Goal: Information Seeking & Learning: Learn about a topic

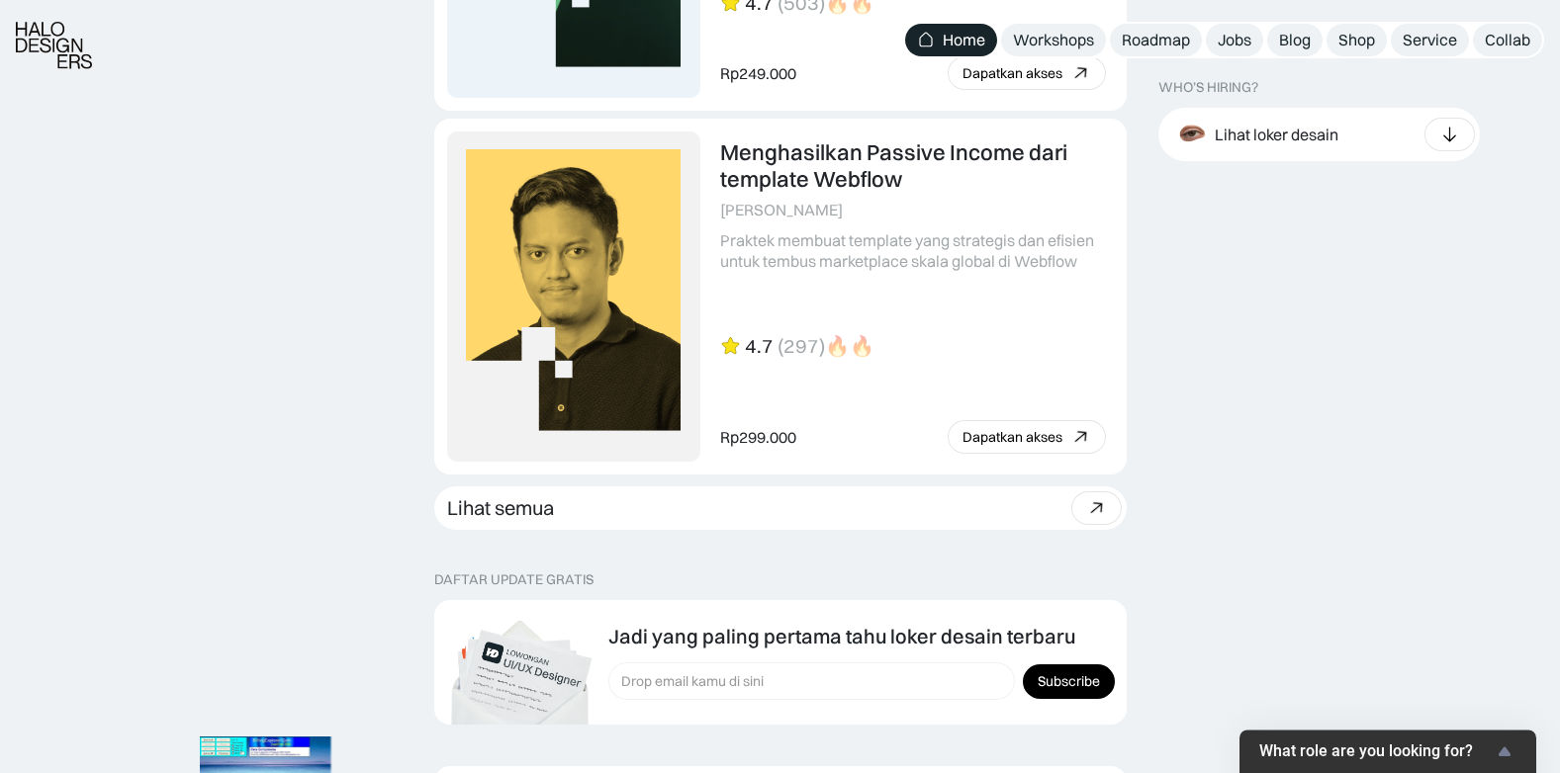
scroll to position [5539, 0]
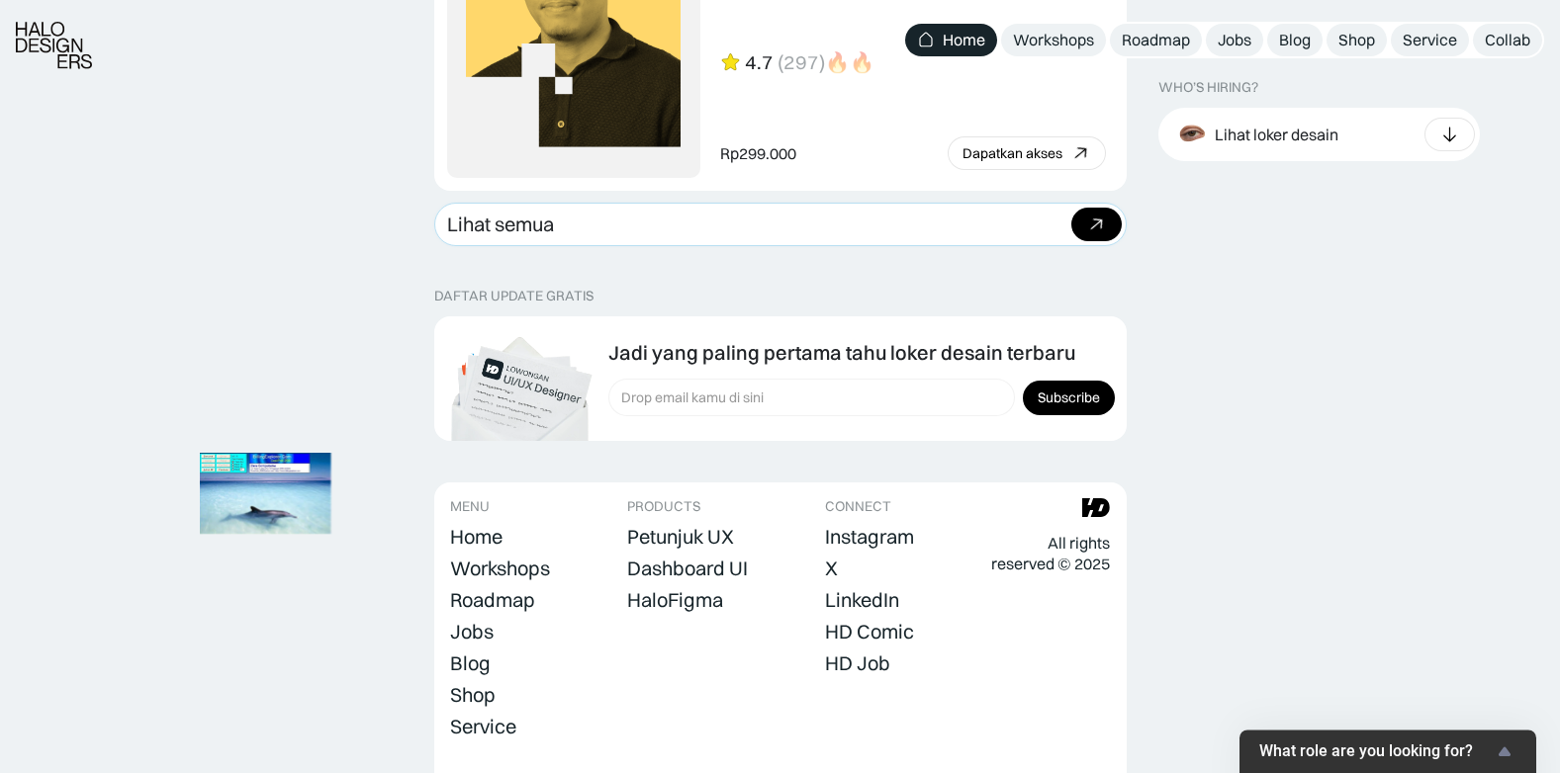
click at [482, 219] on div "Lihat semua" at bounding box center [500, 225] width 107 height 24
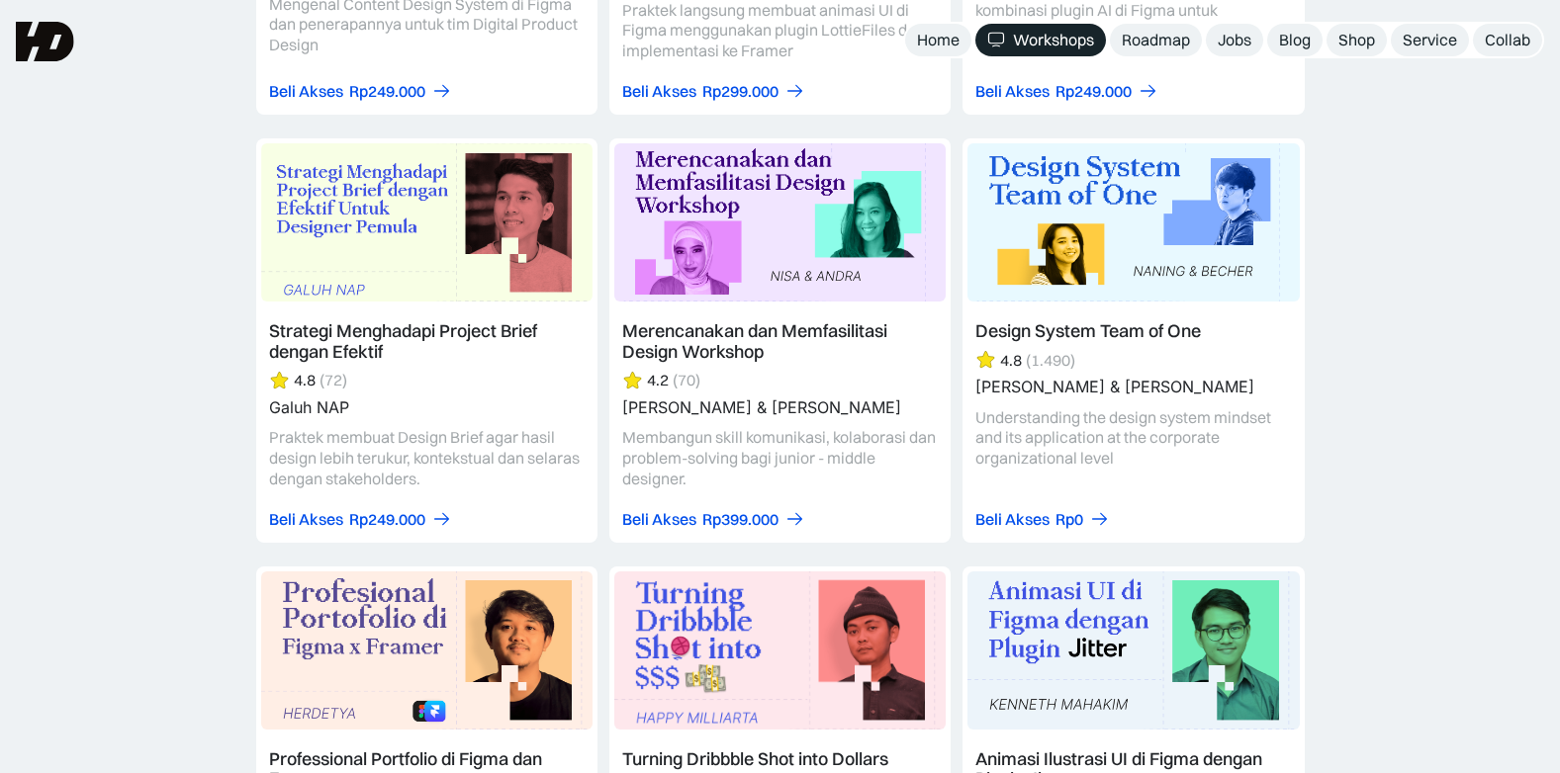
scroll to position [5736, 0]
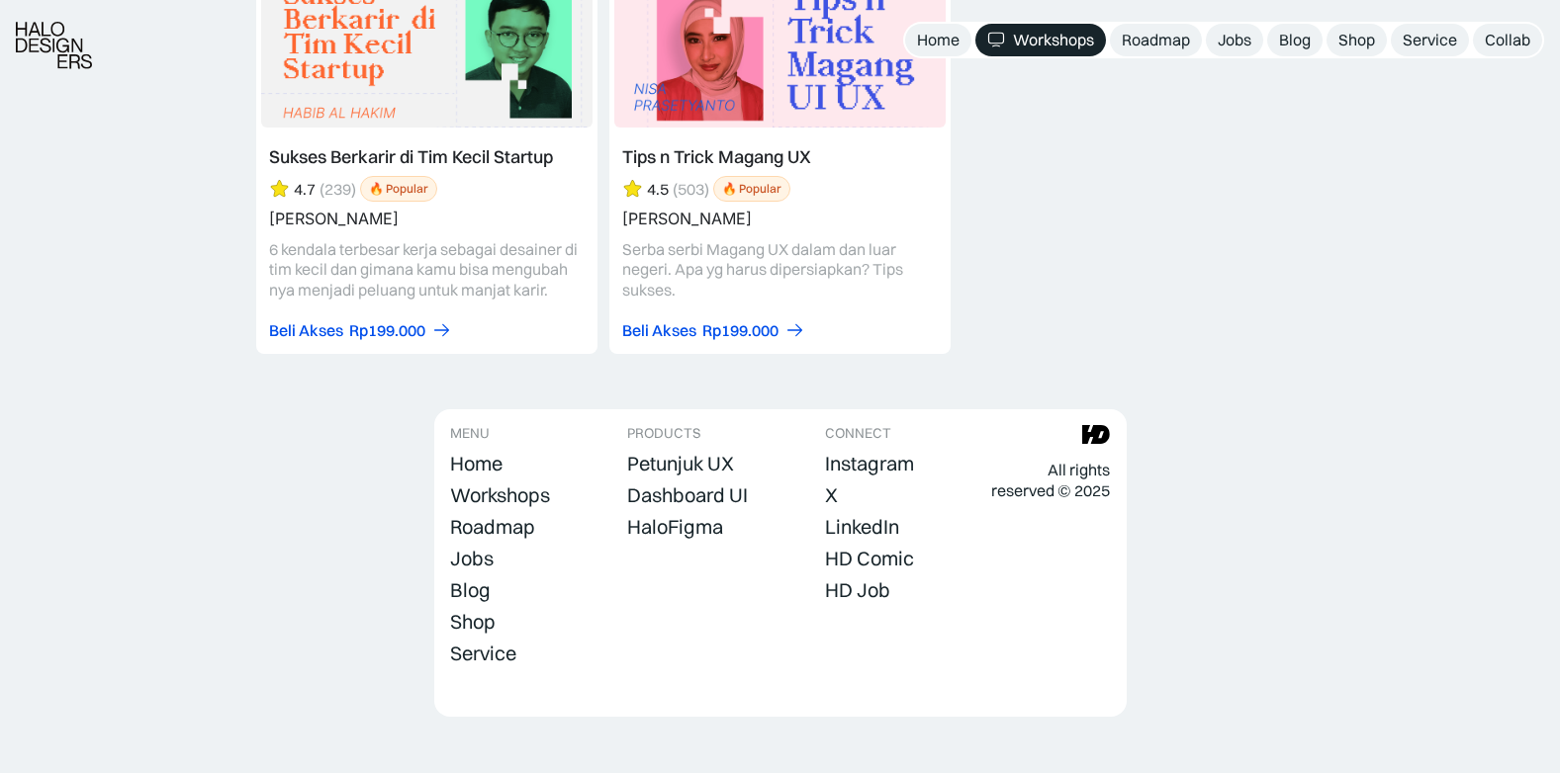
scroll to position [8627, 0]
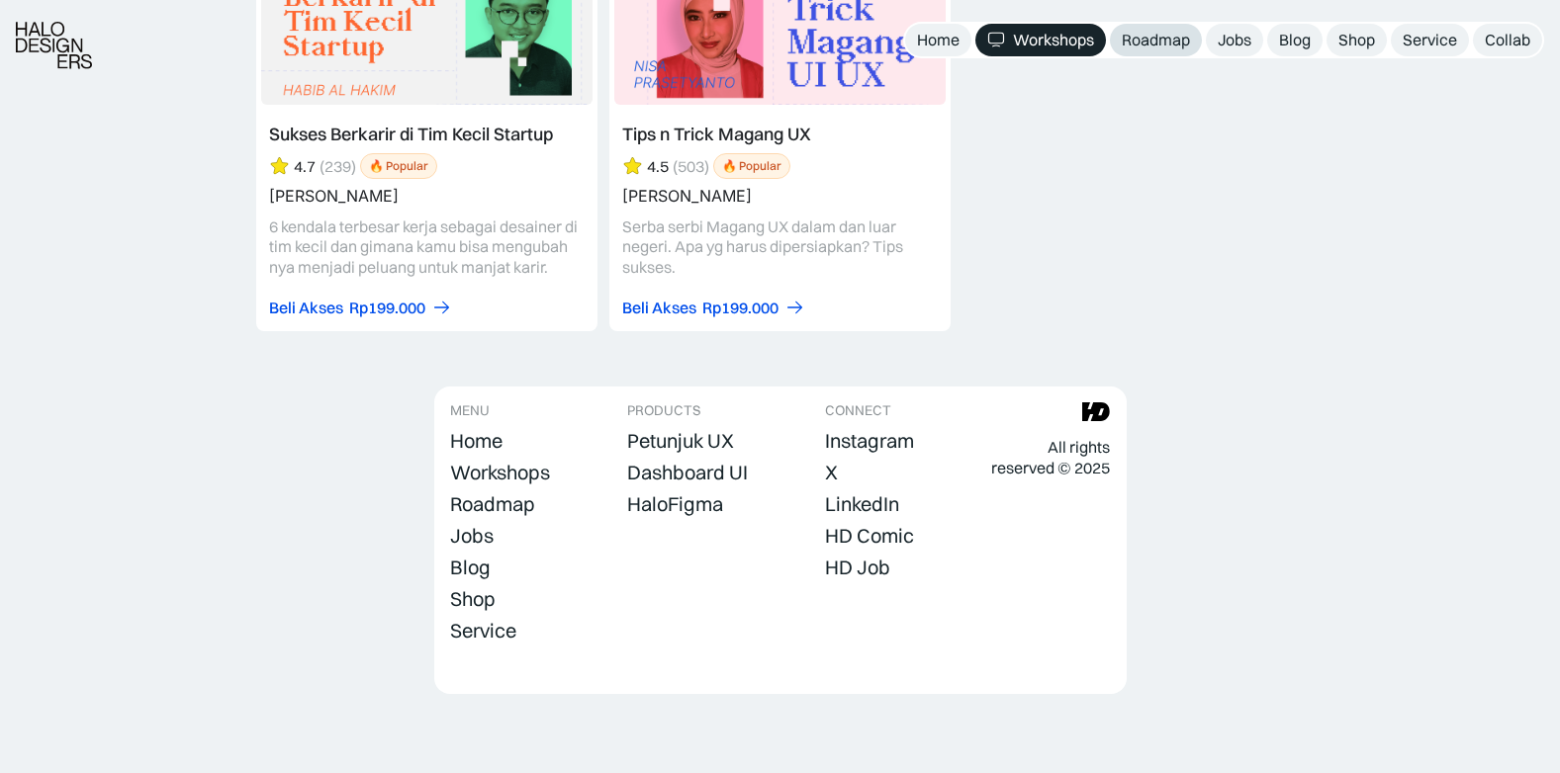
click at [1151, 45] on div "Roadmap" at bounding box center [1156, 40] width 68 height 21
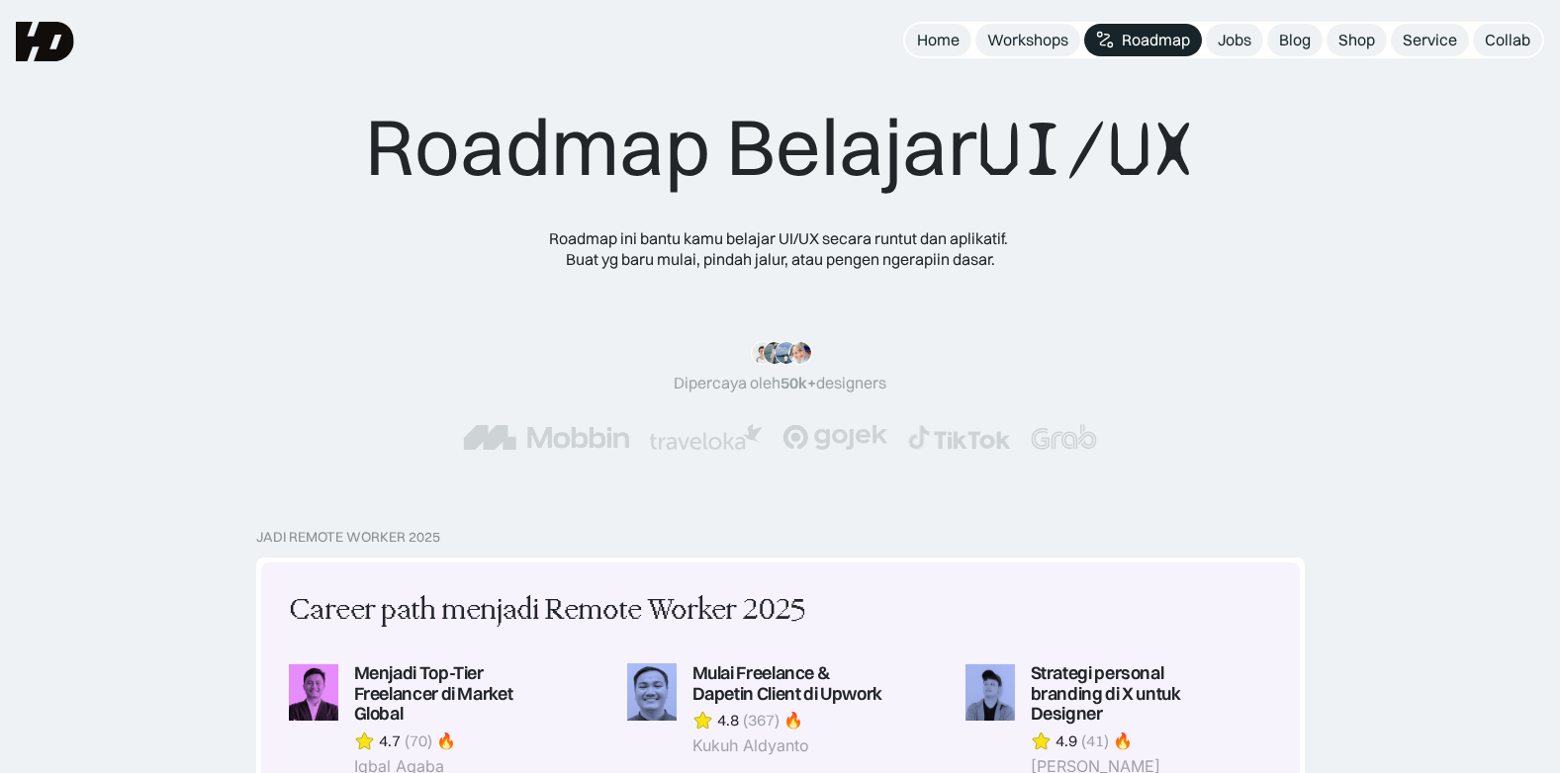
click at [73, 465] on div "Roadmap Belajar UI/UX Roadmap ini bantu kamu belajar UI/UX secara runtut dan ap…" at bounding box center [780, 264] width 1560 height 529
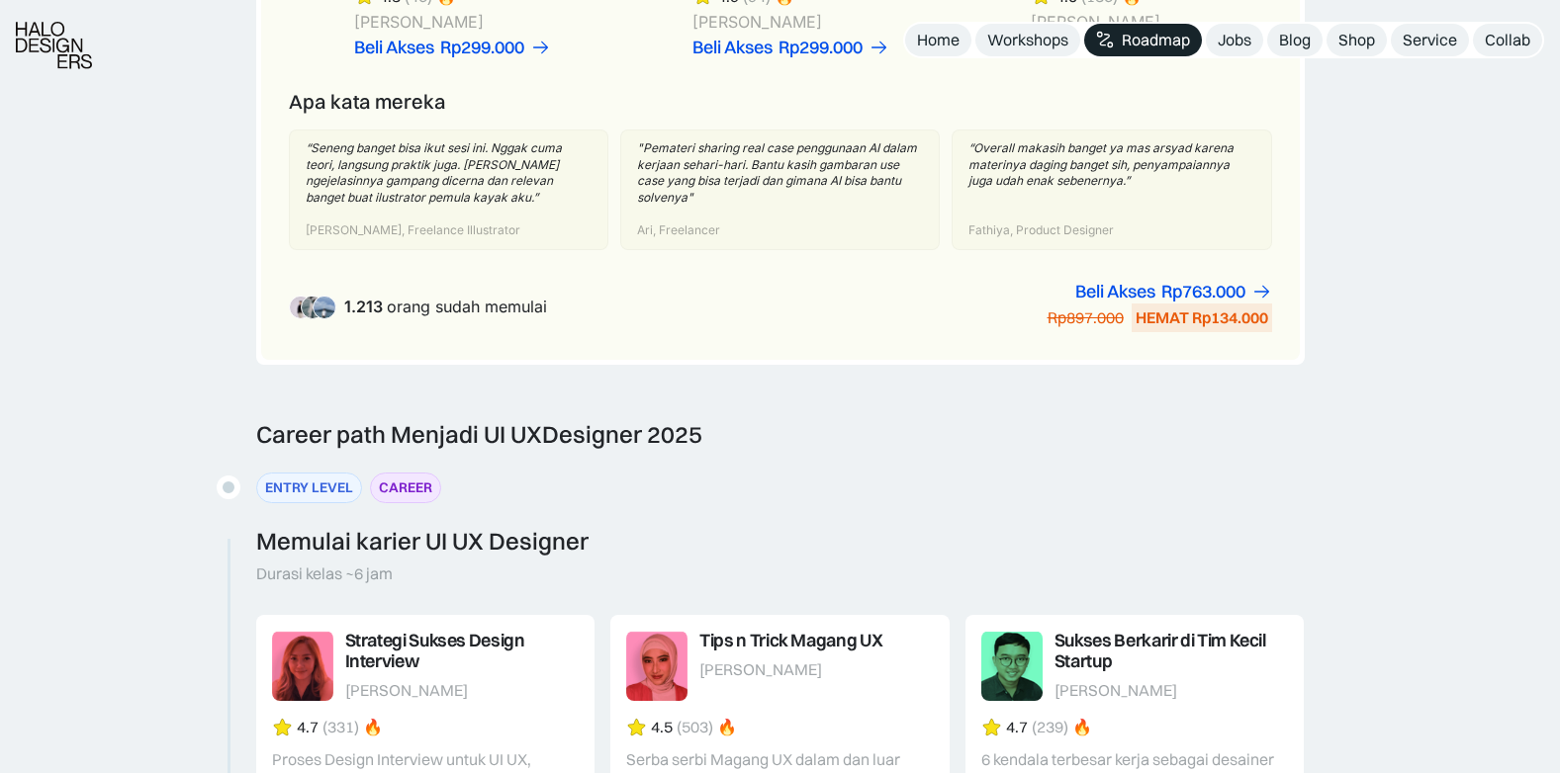
scroll to position [1978, 0]
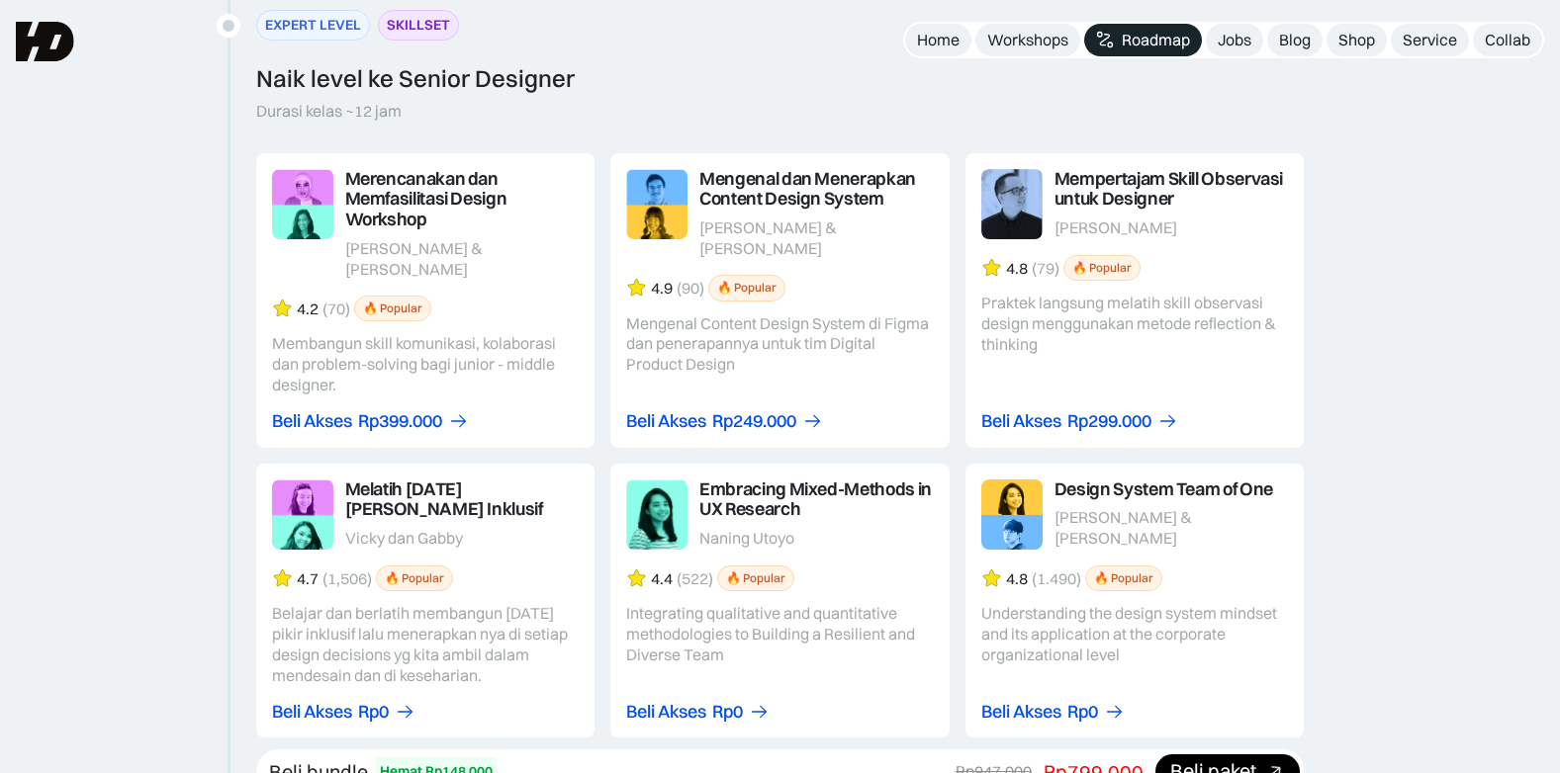
scroll to position [3165, 0]
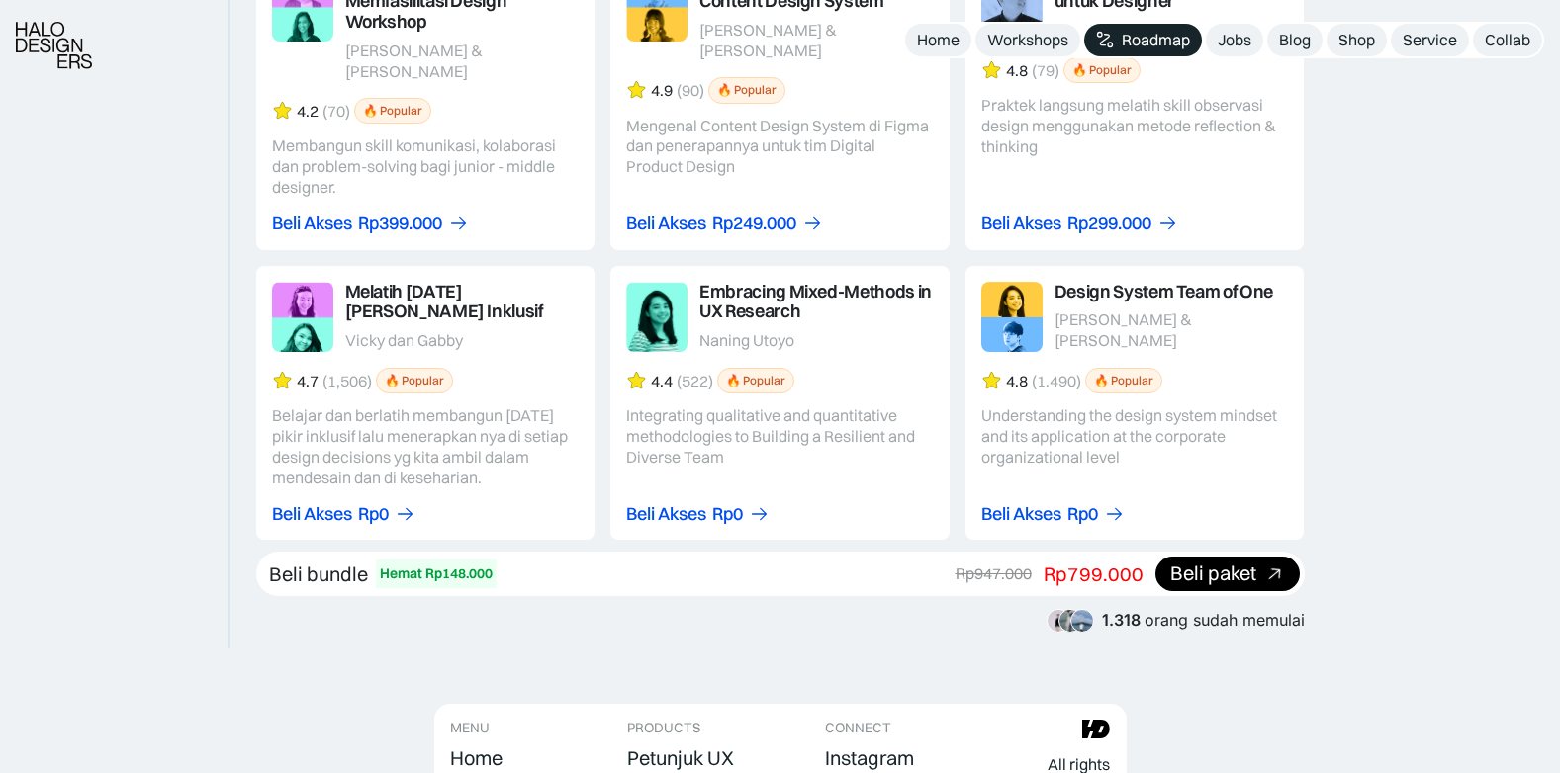
scroll to position [3561, 0]
